Goal: Navigation & Orientation: Find specific page/section

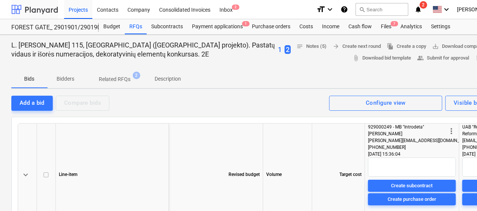
click at [44, 7] on div at bounding box center [34, 9] width 47 height 19
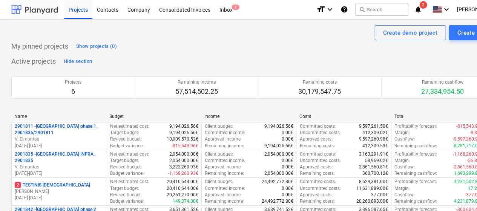
click at [33, 10] on div at bounding box center [34, 9] width 47 height 19
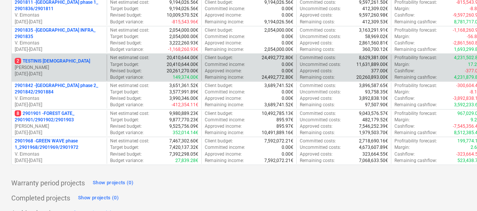
scroll to position [137, 0]
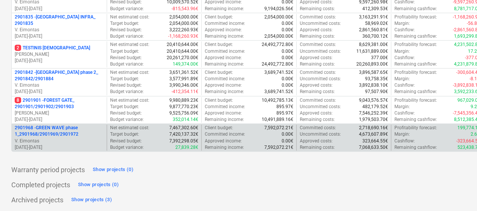
click at [59, 127] on p "2901968 - GREEN WAVE phase 1_2901968/2901969/2901972" at bounding box center [59, 131] width 89 height 13
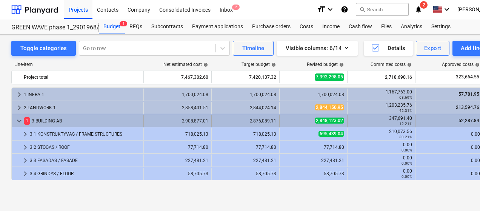
click at [20, 121] on span "keyboard_arrow_down" at bounding box center [19, 121] width 9 height 9
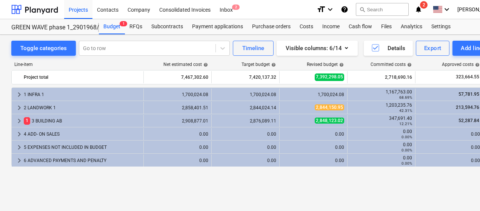
click at [20, 121] on span "keyboard_arrow_right" at bounding box center [19, 121] width 9 height 9
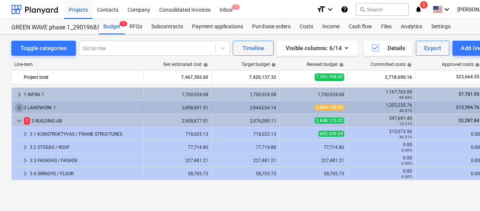
click at [18, 112] on span "keyboard_arrow_right" at bounding box center [19, 107] width 9 height 9
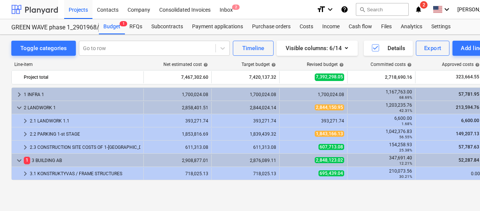
click at [38, 6] on div at bounding box center [34, 9] width 47 height 19
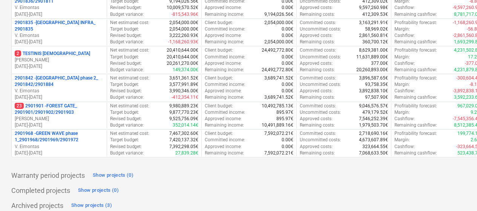
scroll to position [137, 0]
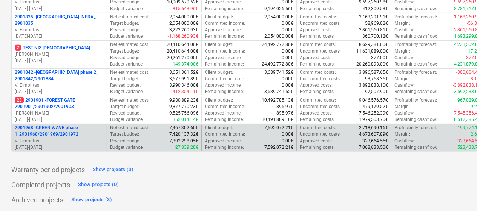
click at [75, 146] on p "[DATE] - [DATE]" at bounding box center [59, 147] width 89 height 6
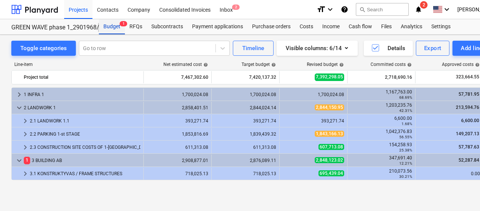
click at [118, 24] on div "Budget 1" at bounding box center [112, 26] width 26 height 15
click at [37, 13] on div at bounding box center [34, 9] width 47 height 19
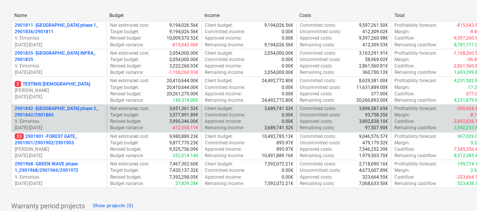
scroll to position [113, 0]
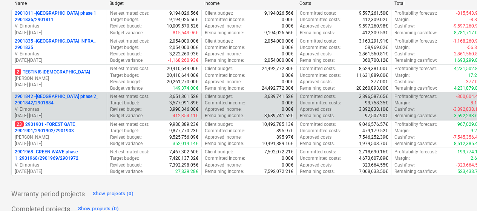
click at [82, 106] on p "V. Eimontas" at bounding box center [59, 109] width 89 height 6
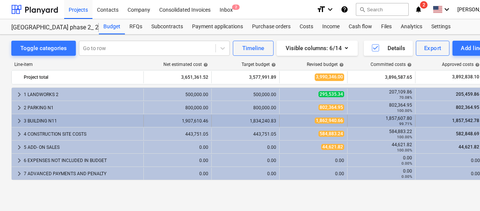
click at [49, 123] on div "3 BUILDING N11" at bounding box center [82, 121] width 117 height 12
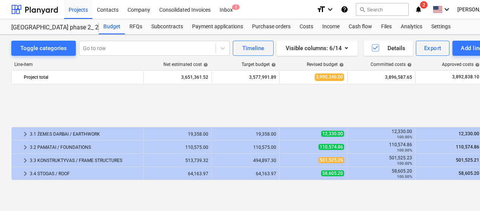
scroll to position [75, 0]
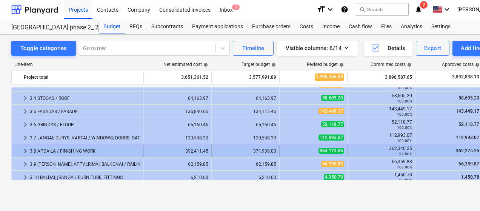
click at [107, 144] on div "keyboard_arrow_right 3.8 APDAILA / FINISHING WORK 392,411.45 371,939.03 364,173…" at bounding box center [325, 150] width 626 height 13
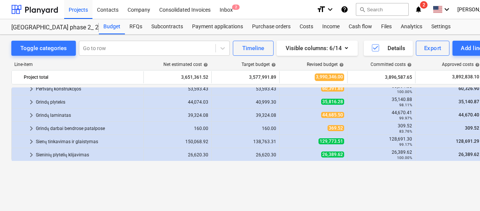
scroll to position [113, 0]
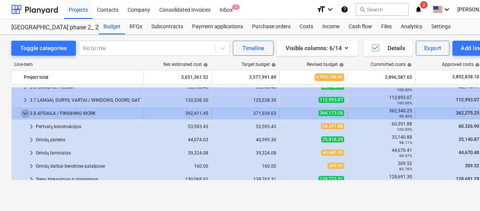
click at [25, 115] on span "keyboard_arrow_down" at bounding box center [25, 113] width 9 height 9
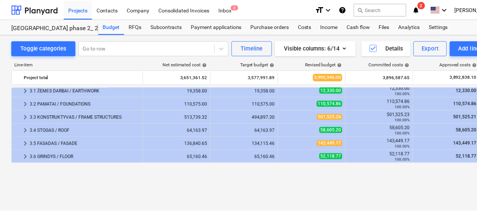
scroll to position [0, 0]
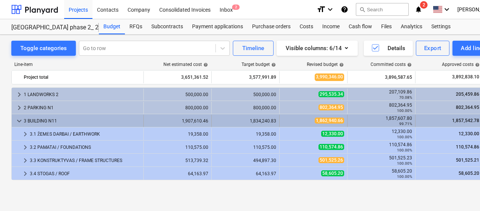
click at [22, 119] on span "keyboard_arrow_down" at bounding box center [19, 121] width 9 height 9
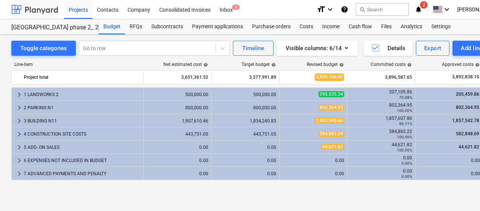
click at [40, 13] on div at bounding box center [34, 9] width 47 height 19
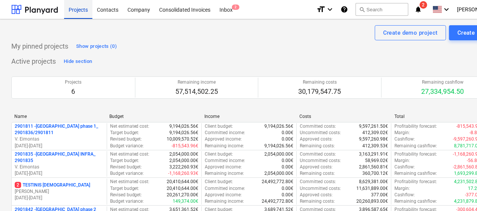
click at [75, 12] on div "Projects" at bounding box center [78, 9] width 28 height 19
click at [339, 35] on div "Create demo project Create Project" at bounding box center [257, 32] width 493 height 15
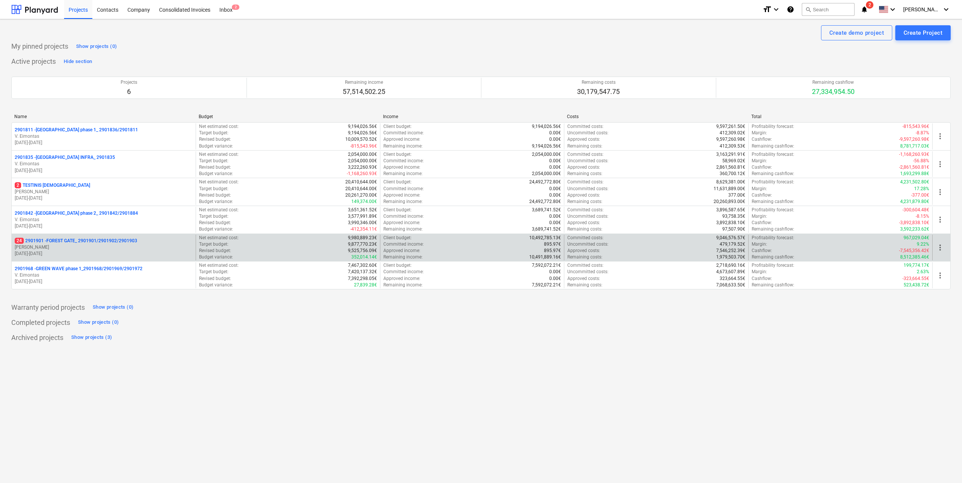
click at [84, 211] on p "24 2901901 - FOREST GATE_ 2901901/2901902/2901903" at bounding box center [76, 241] width 123 height 6
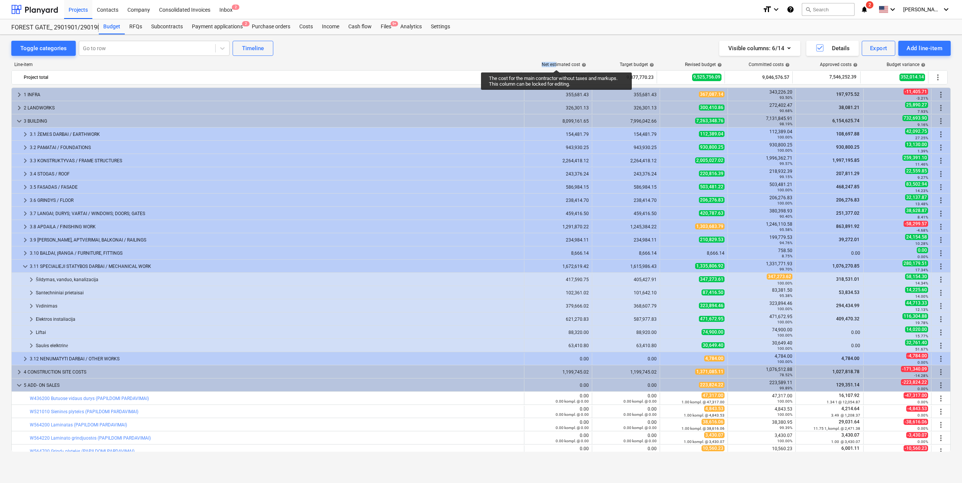
drag, startPoint x: 540, startPoint y: 63, endPoint x: 557, endPoint y: 63, distance: 16.2
click at [479, 63] on div "Net estimated cost help" at bounding box center [556, 64] width 68 height 5
drag, startPoint x: 557, startPoint y: 63, endPoint x: 570, endPoint y: 63, distance: 13.2
click at [479, 63] on div "Net estimated cost help" at bounding box center [564, 64] width 44 height 5
drag, startPoint x: 543, startPoint y: 64, endPoint x: 577, endPoint y: 63, distance: 33.9
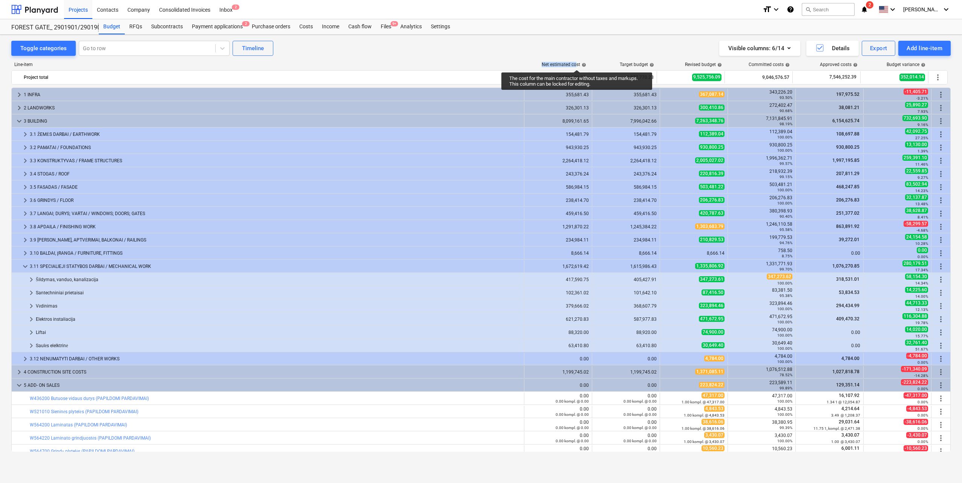
click at [479, 63] on div "Net estimated cost help" at bounding box center [564, 64] width 44 height 5
click at [424, 51] on div "Toggle categories Go to row Timeline Visible columns : 6/14 Details Export Add …" at bounding box center [481, 48] width 940 height 15
click at [37, 13] on div at bounding box center [34, 9] width 47 height 19
